Goal: Information Seeking & Learning: Learn about a topic

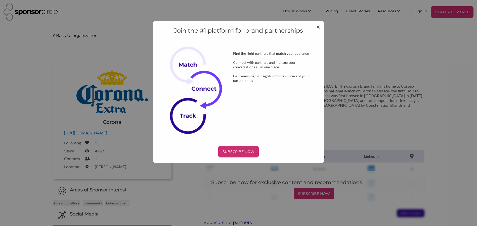
click at [454, 103] on div "Join the #1 platform for brand partnerships Find the right partners that match …" at bounding box center [238, 113] width 477 height 226
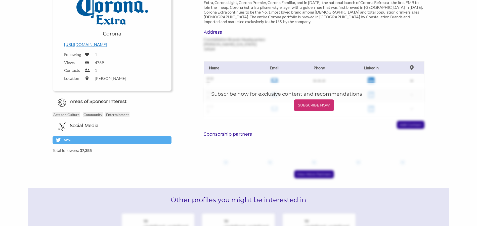
scroll to position [90, 0]
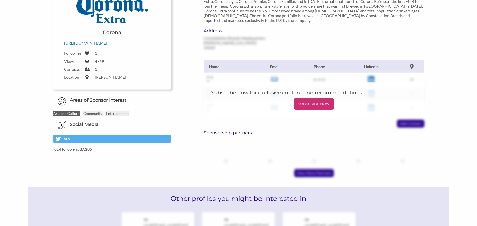
click at [67, 112] on p "Arts and Culture" at bounding box center [67, 113] width 28 height 5
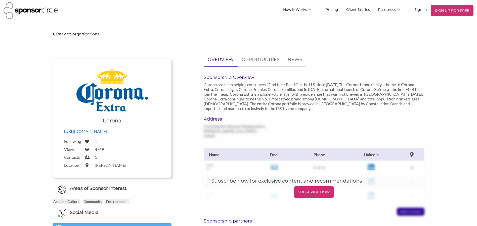
scroll to position [1, 0]
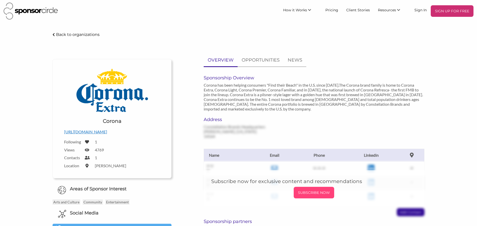
click at [315, 189] on p "SUBSCRIBE NOW" at bounding box center [314, 193] width 36 height 8
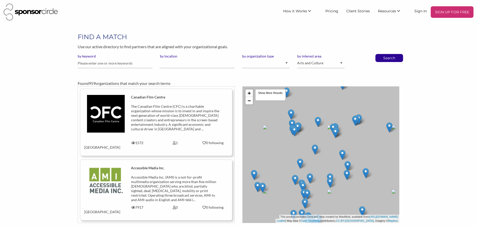
click at [290, 112] on img at bounding box center [291, 114] width 6 height 10
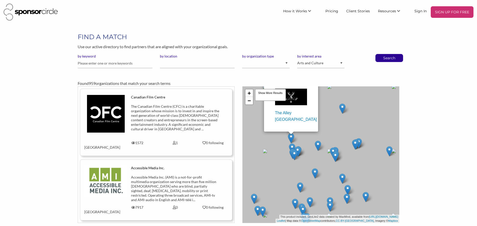
click at [360, 156] on div "The Alley Canada × + − Leaflet | Map data © OpenStreetMap contributors, CC-BY-S…" at bounding box center [320, 155] width 157 height 137
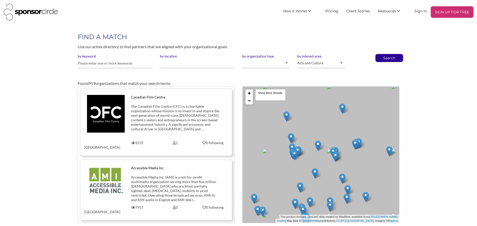
click at [360, 155] on div "+ − Leaflet | Map data © OpenStreetMap contributors, CC-BY-SA , Imagery © Mapbo…" at bounding box center [320, 155] width 157 height 137
click at [358, 150] on div "+ − Leaflet | Map data © OpenStreetMap contributors, CC-BY-SA , Imagery © Mapbo…" at bounding box center [320, 155] width 157 height 137
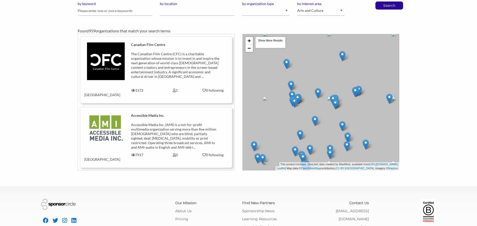
scroll to position [77, 0]
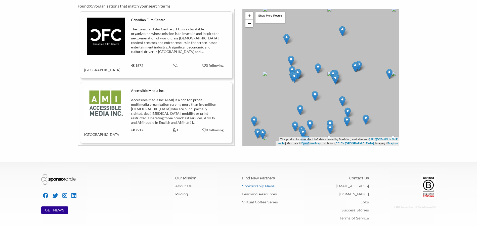
click at [260, 187] on link "Sponsorship News" at bounding box center [258, 186] width 32 height 5
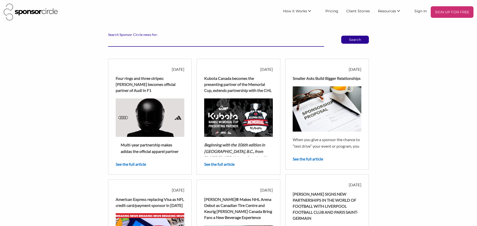
click at [154, 39] on input "Search Sponsor Circle news for:" at bounding box center [216, 42] width 216 height 10
type input "corona beer"
click at [341, 36] on button "Search" at bounding box center [355, 40] width 28 height 8
click at [350, 37] on p "Search" at bounding box center [355, 40] width 27 height 8
